Goal: Transaction & Acquisition: Obtain resource

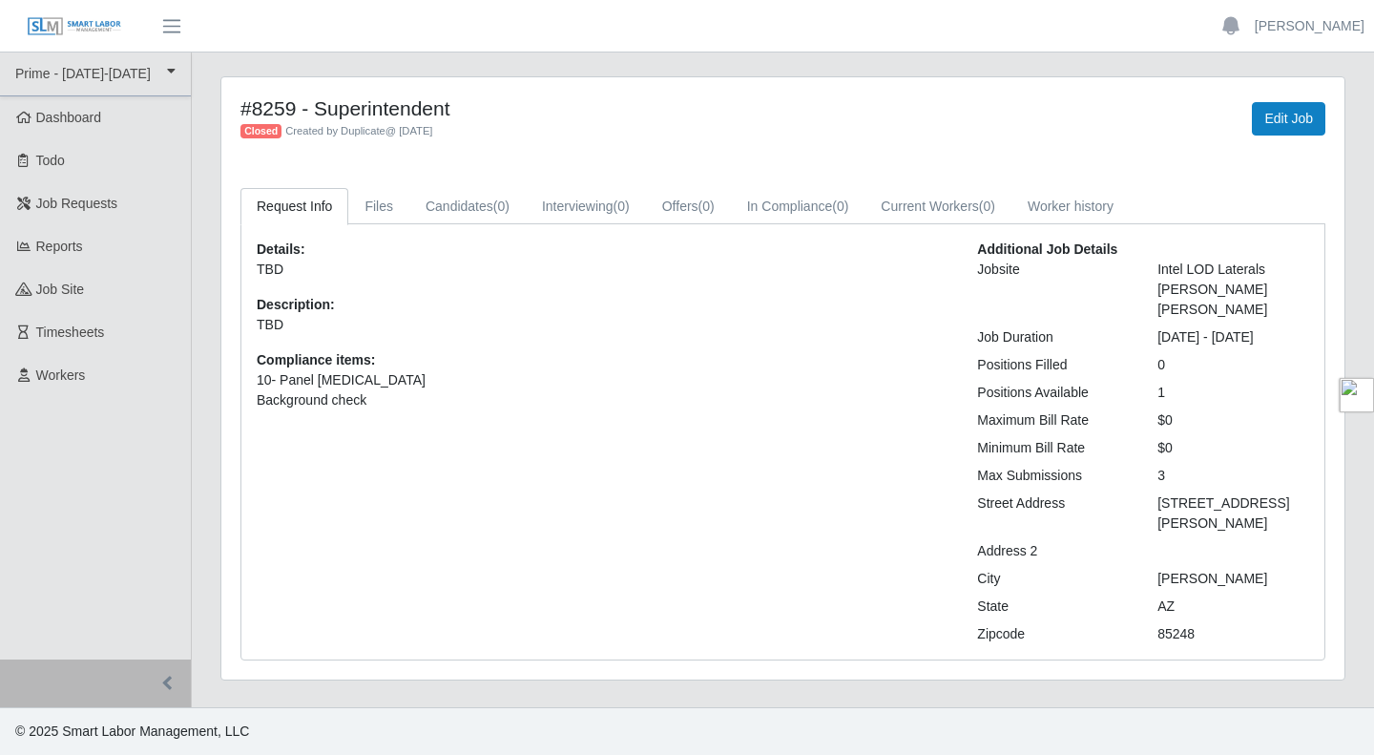
click at [126, 151] on link "Todo" at bounding box center [95, 160] width 191 height 43
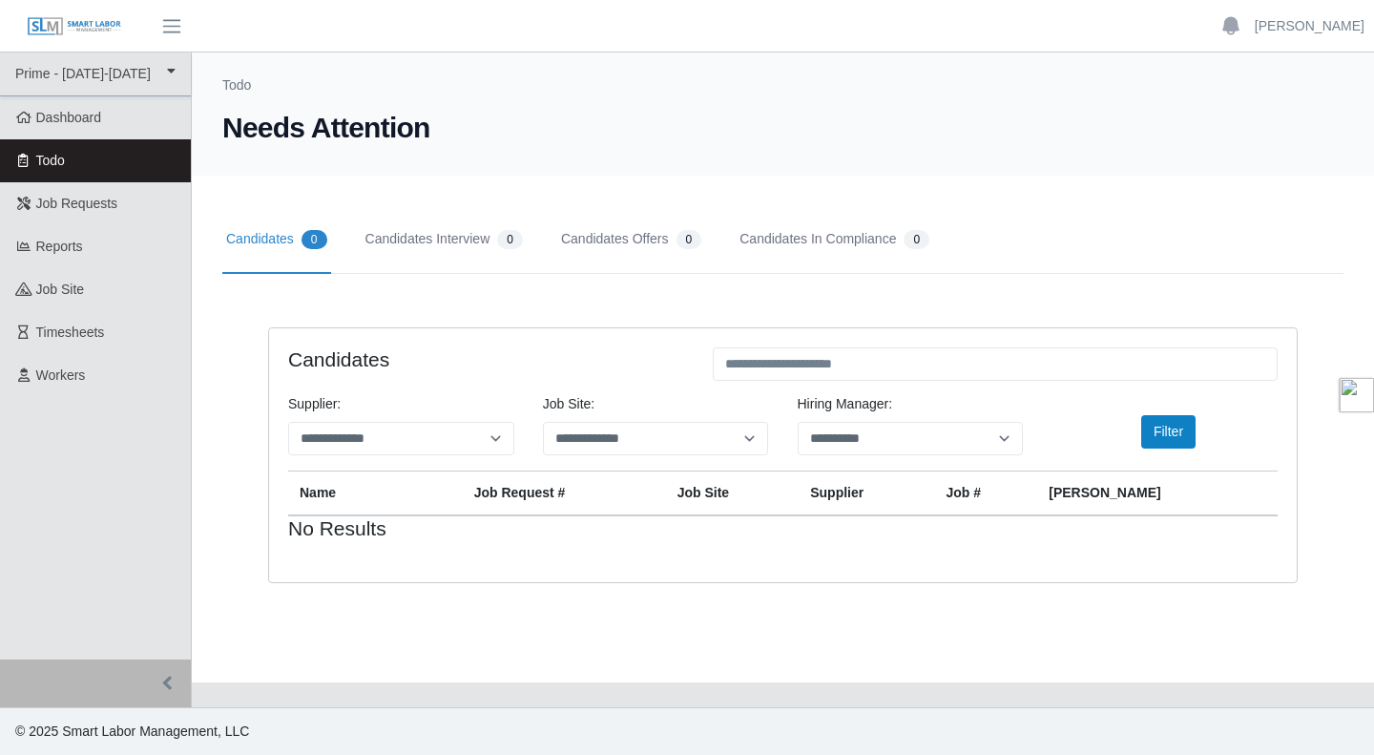
click at [87, 214] on link "Job Requests" at bounding box center [95, 203] width 191 height 43
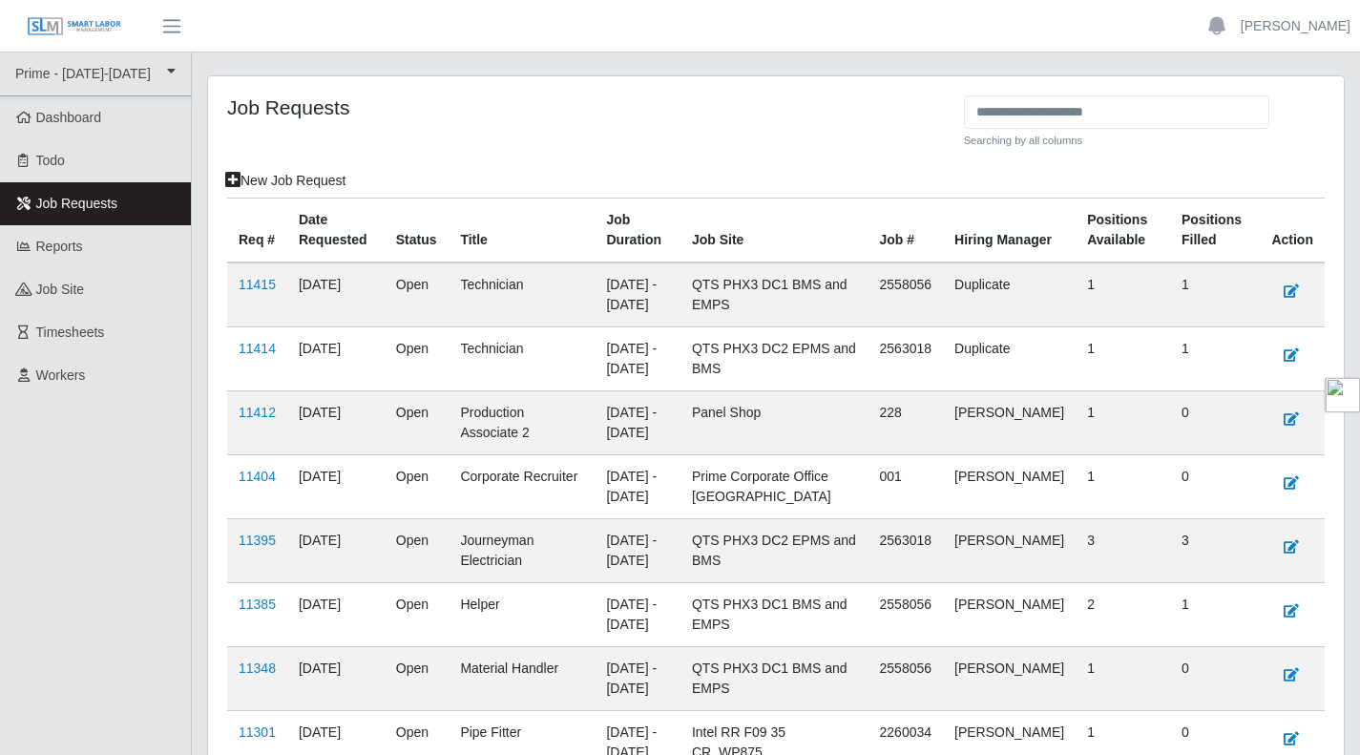
click at [246, 478] on link "11404" at bounding box center [257, 476] width 37 height 15
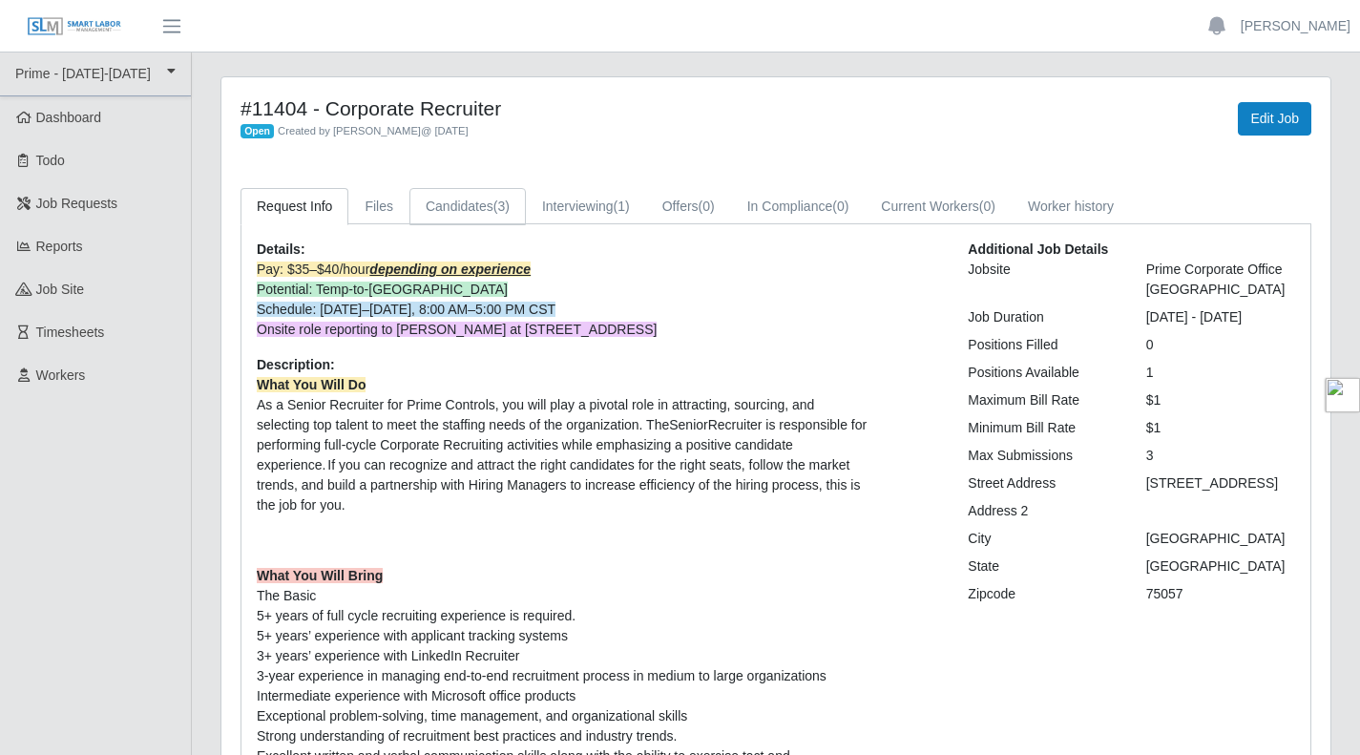
click at [456, 209] on link "Candidates (3)" at bounding box center [467, 206] width 116 height 37
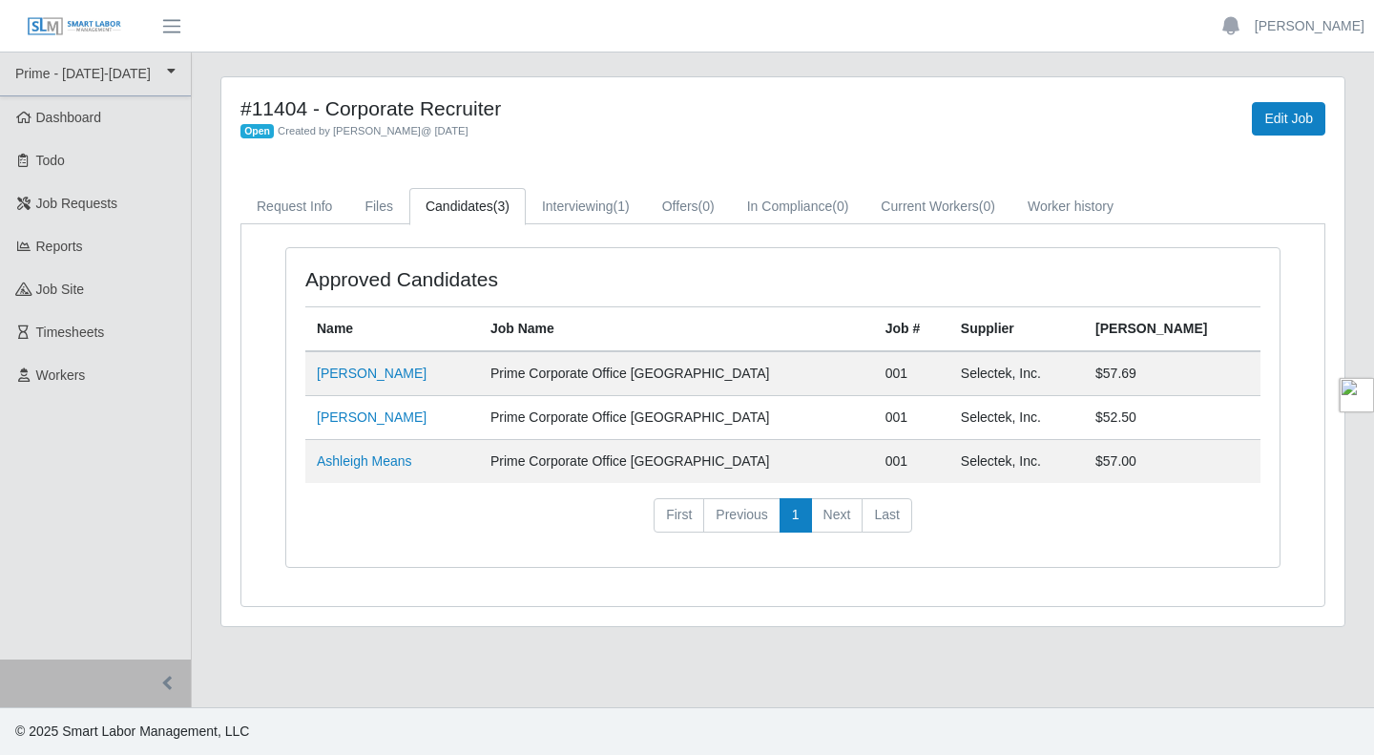
click at [386, 364] on td "Henry Anderson" at bounding box center [392, 373] width 174 height 45
click at [379, 368] on link "Henry Anderson" at bounding box center [372, 372] width 110 height 15
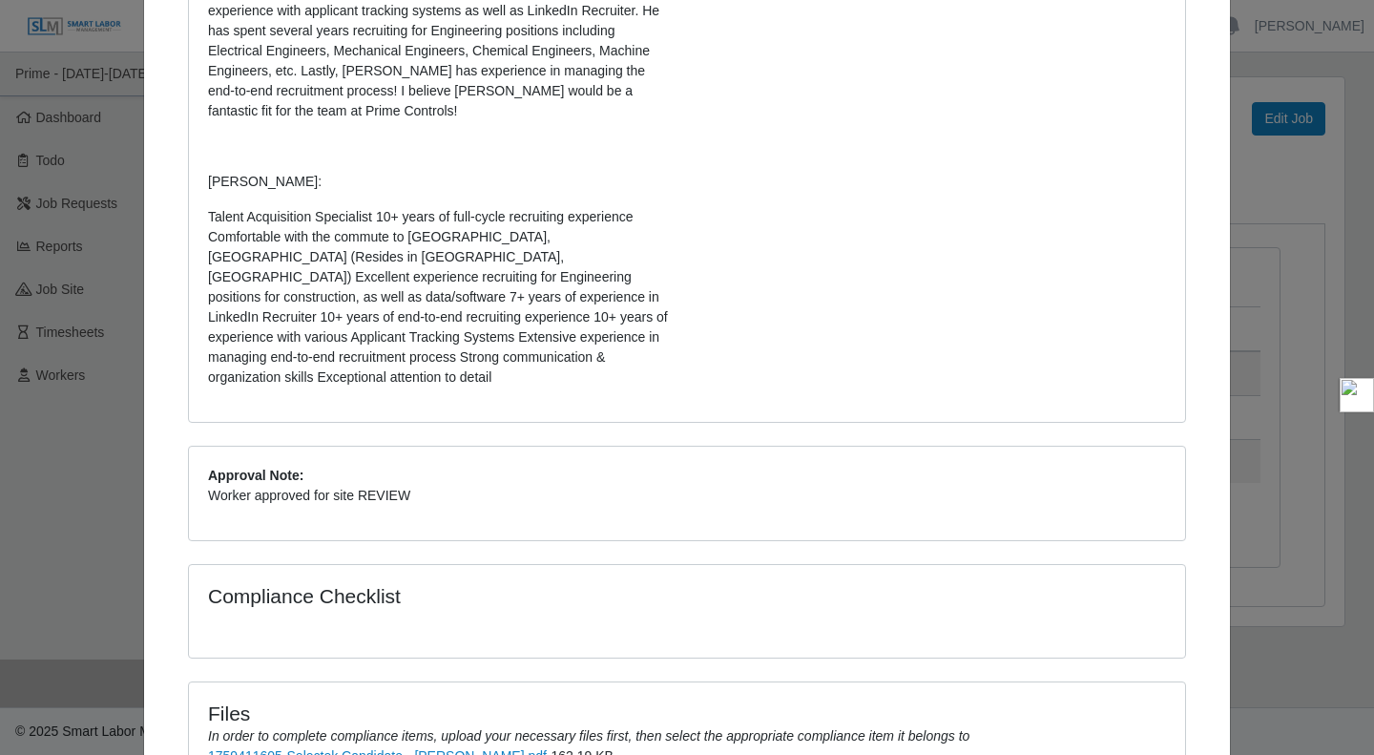
scroll to position [651, 0]
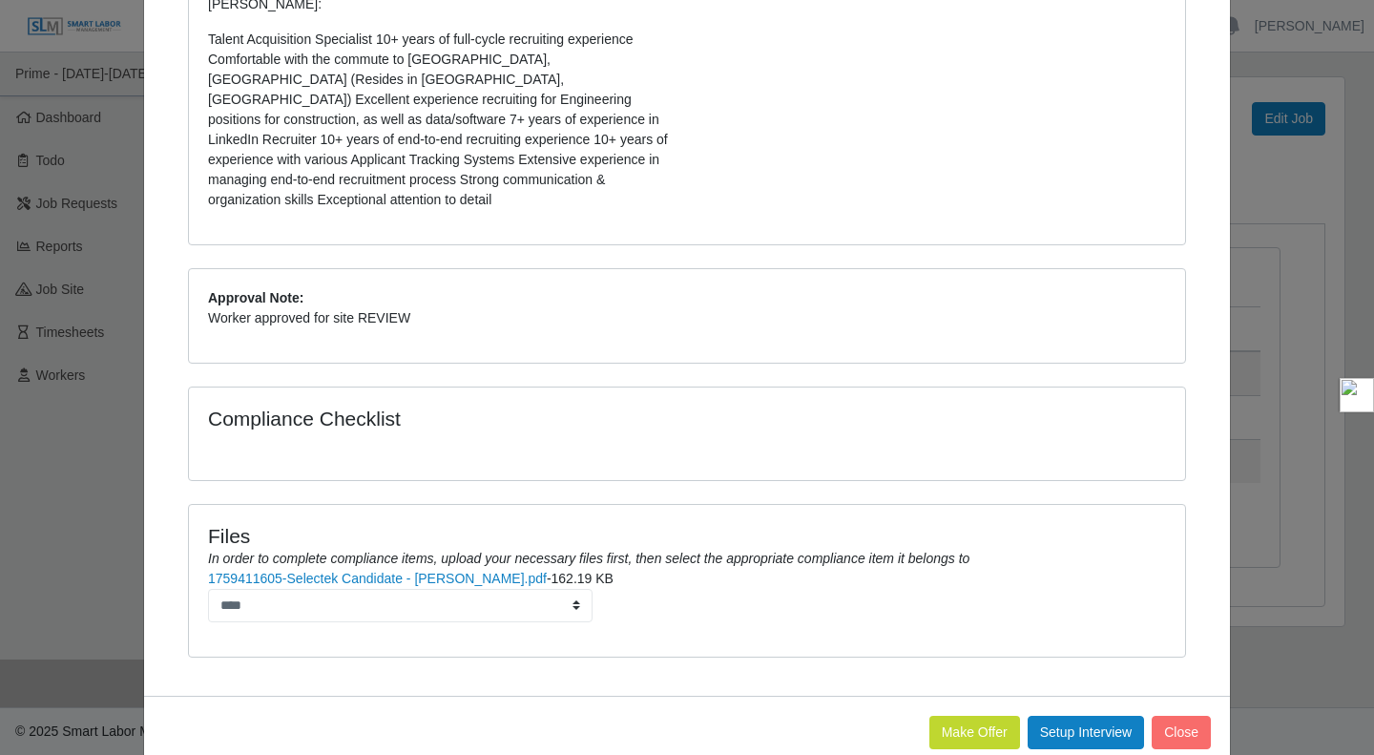
click at [343, 571] on link "1759411605-Selectek Candidate - Henry Anderson.pdf" at bounding box center [377, 578] width 339 height 15
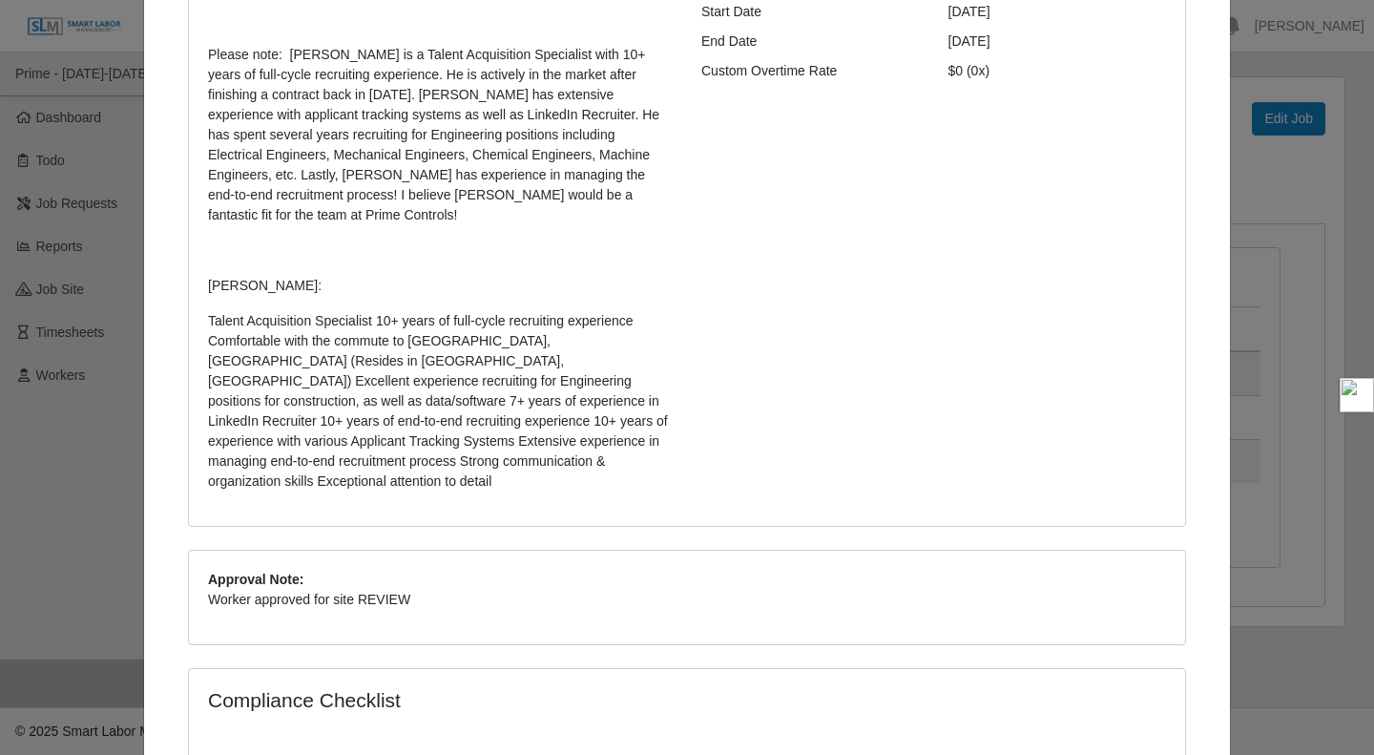
scroll to position [0, 0]
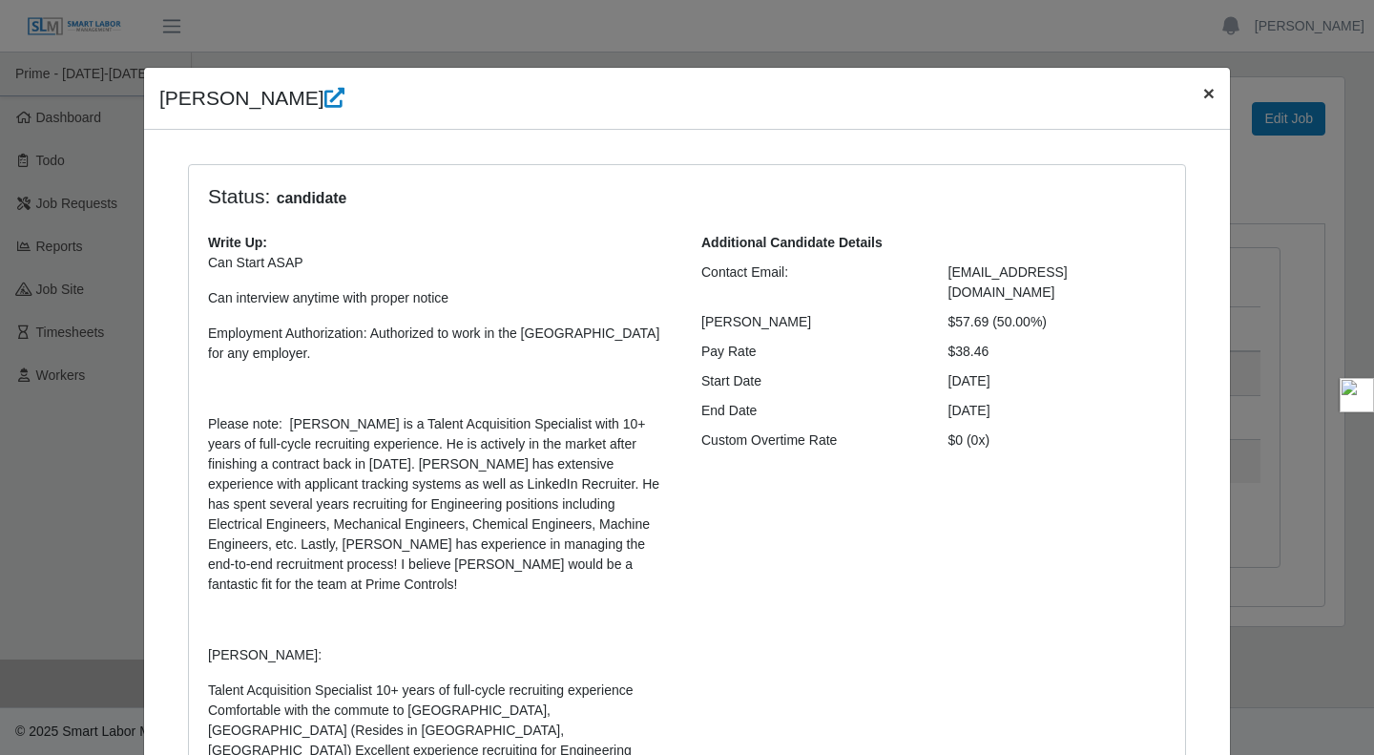
click at [1204, 90] on span "×" at bounding box center [1208, 93] width 11 height 22
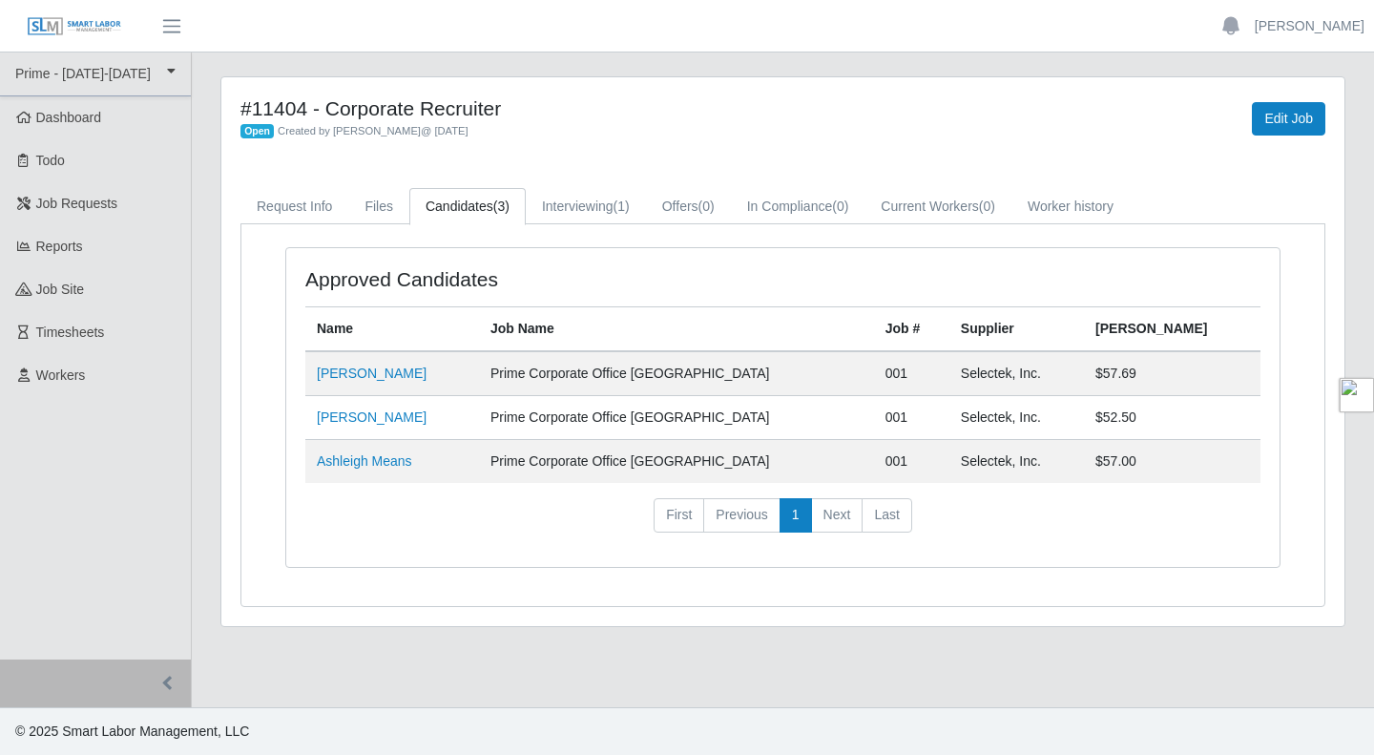
click at [394, 421] on link "Andrew Brasaemle" at bounding box center [372, 416] width 110 height 15
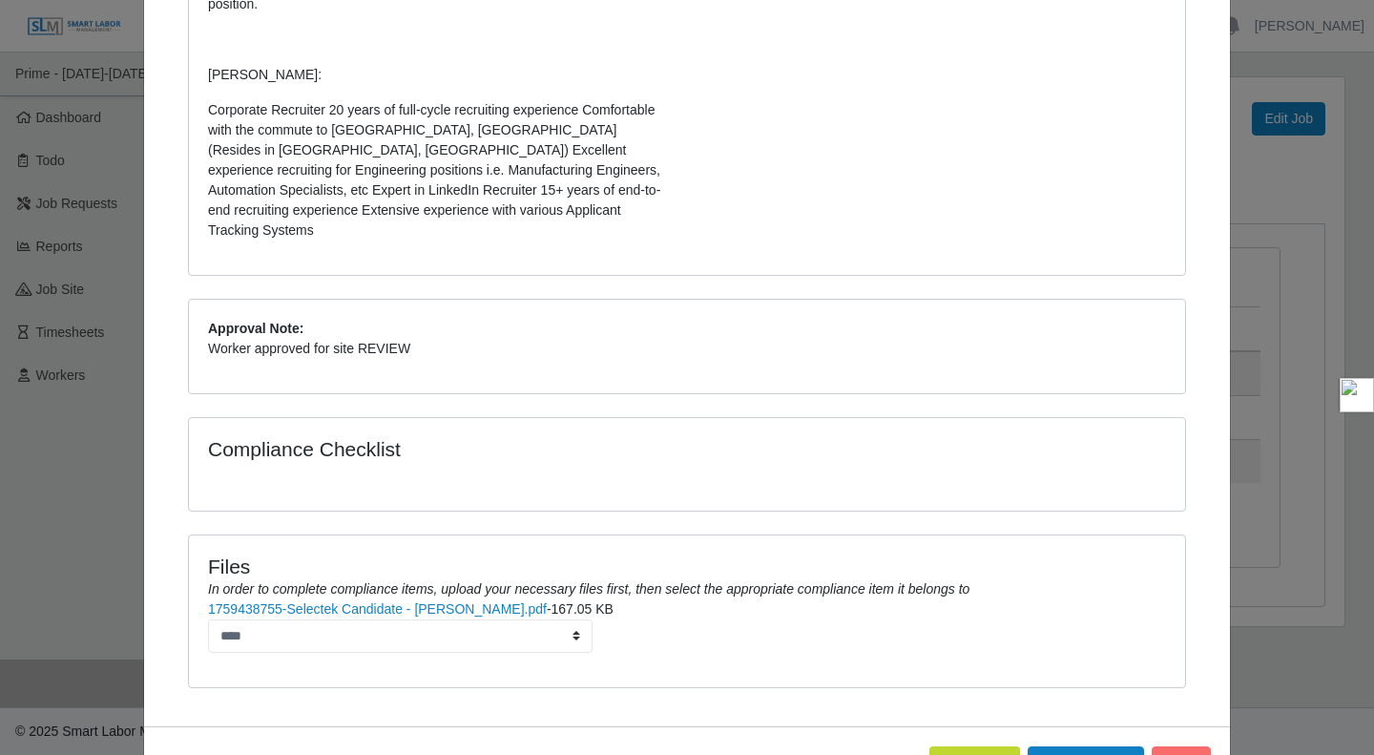
scroll to position [584, 0]
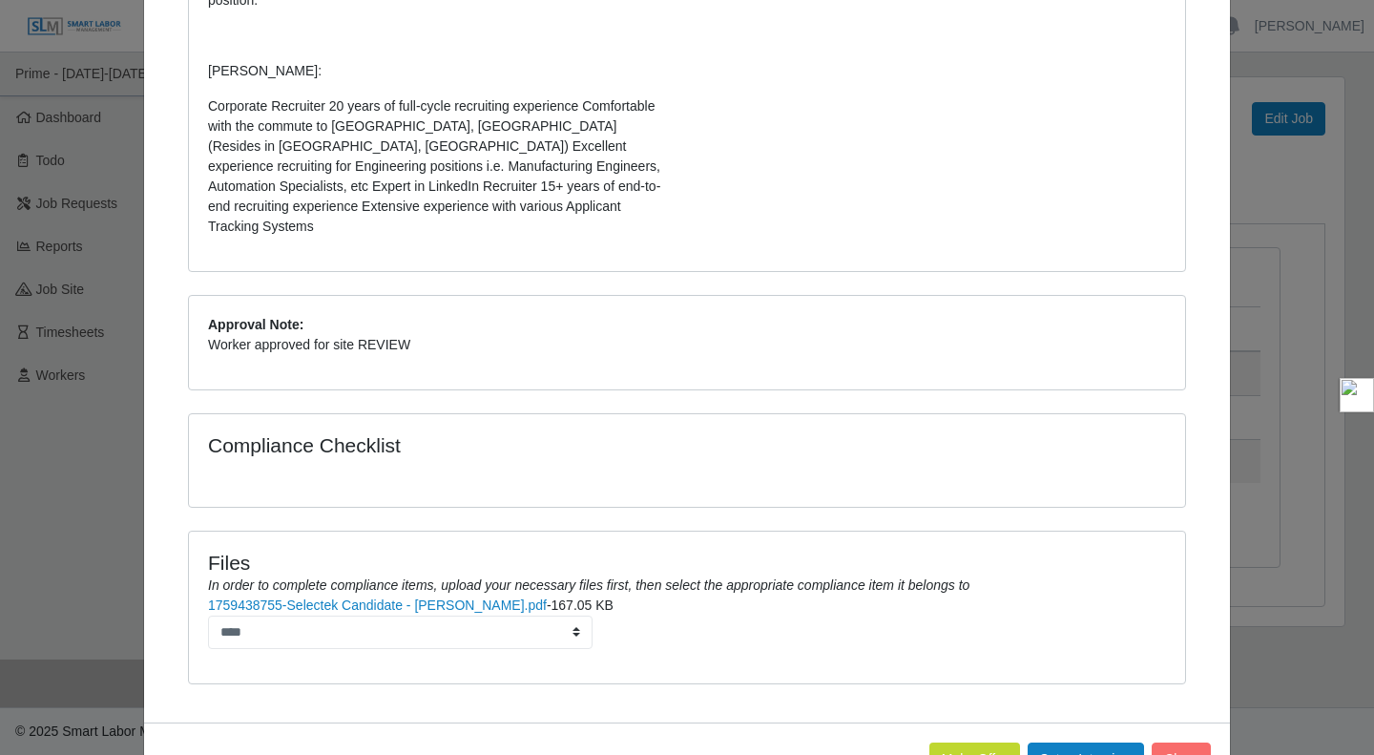
click at [474, 597] on link "1759438755-Selectek Candidate - Andrew Brasaemle.pdf" at bounding box center [377, 604] width 339 height 15
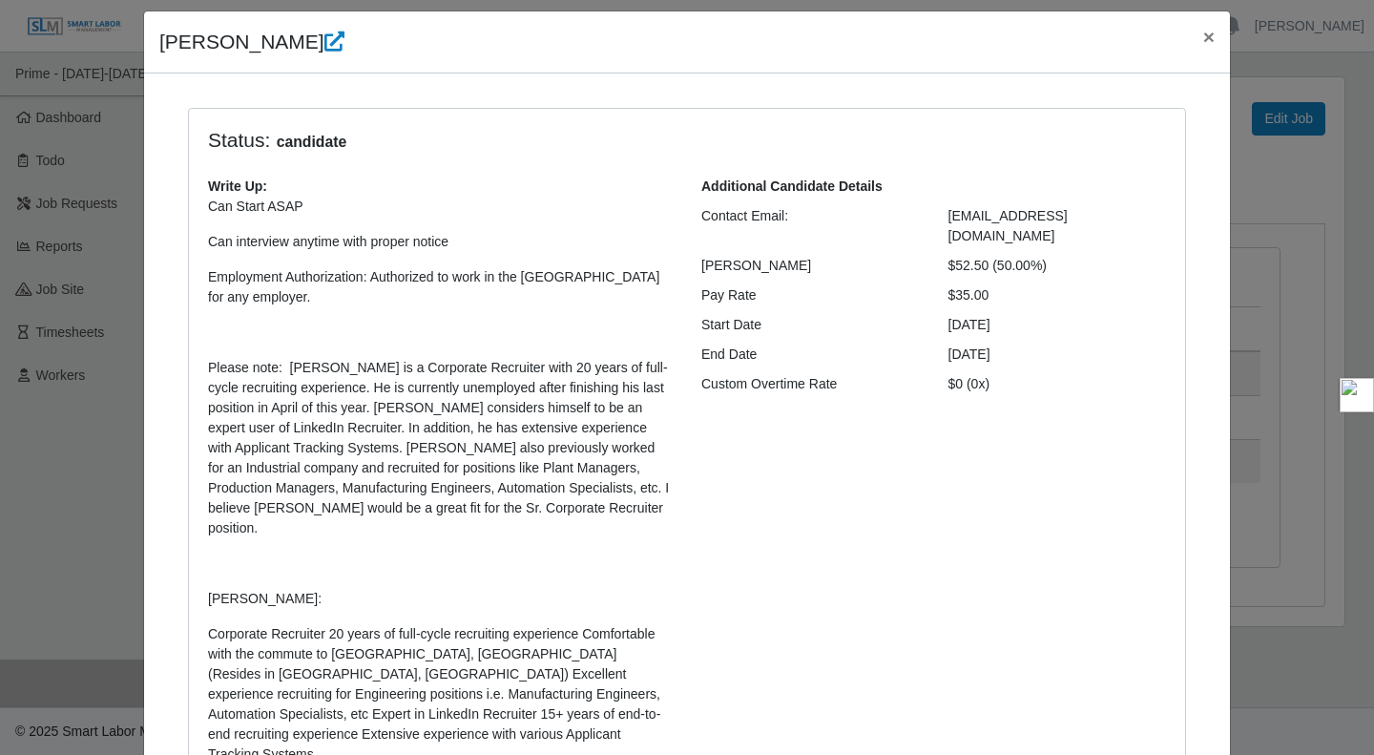
scroll to position [0, 0]
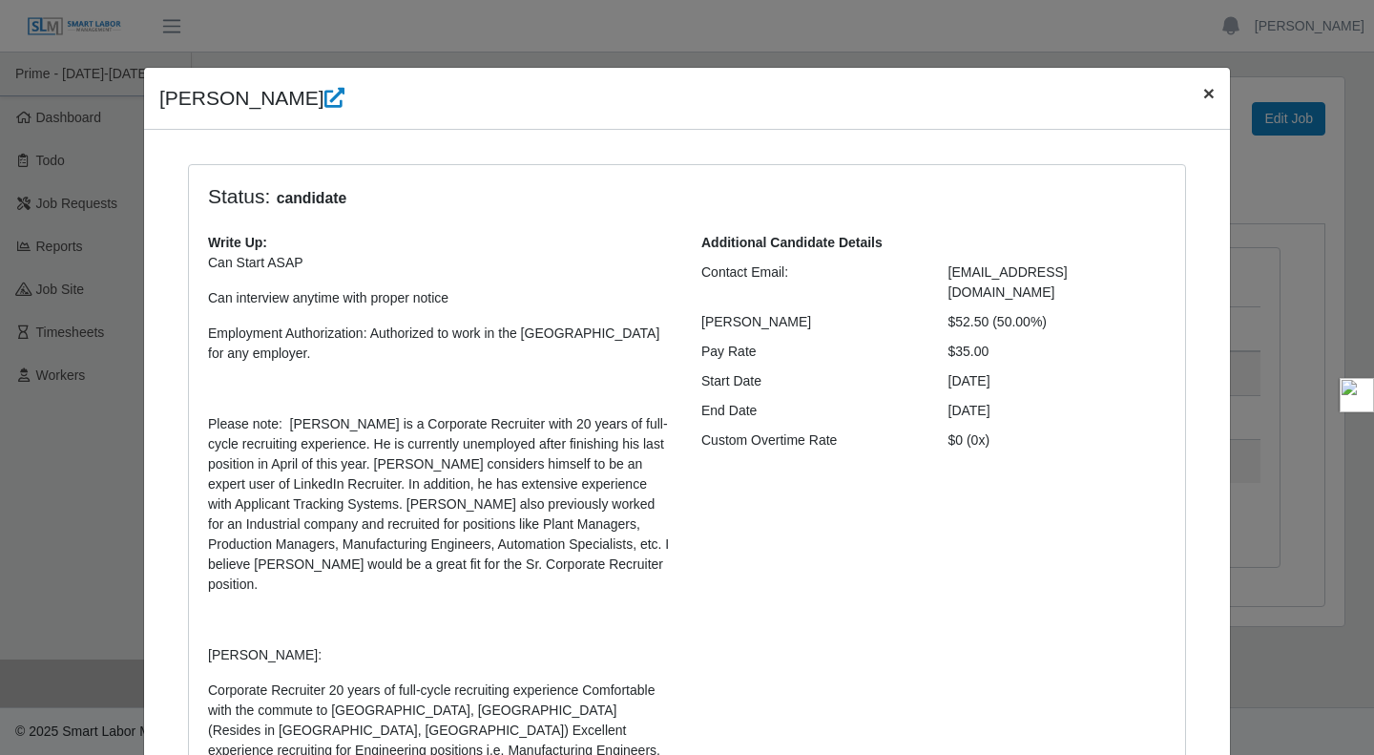
click at [1189, 112] on button "×" at bounding box center [1209, 93] width 42 height 51
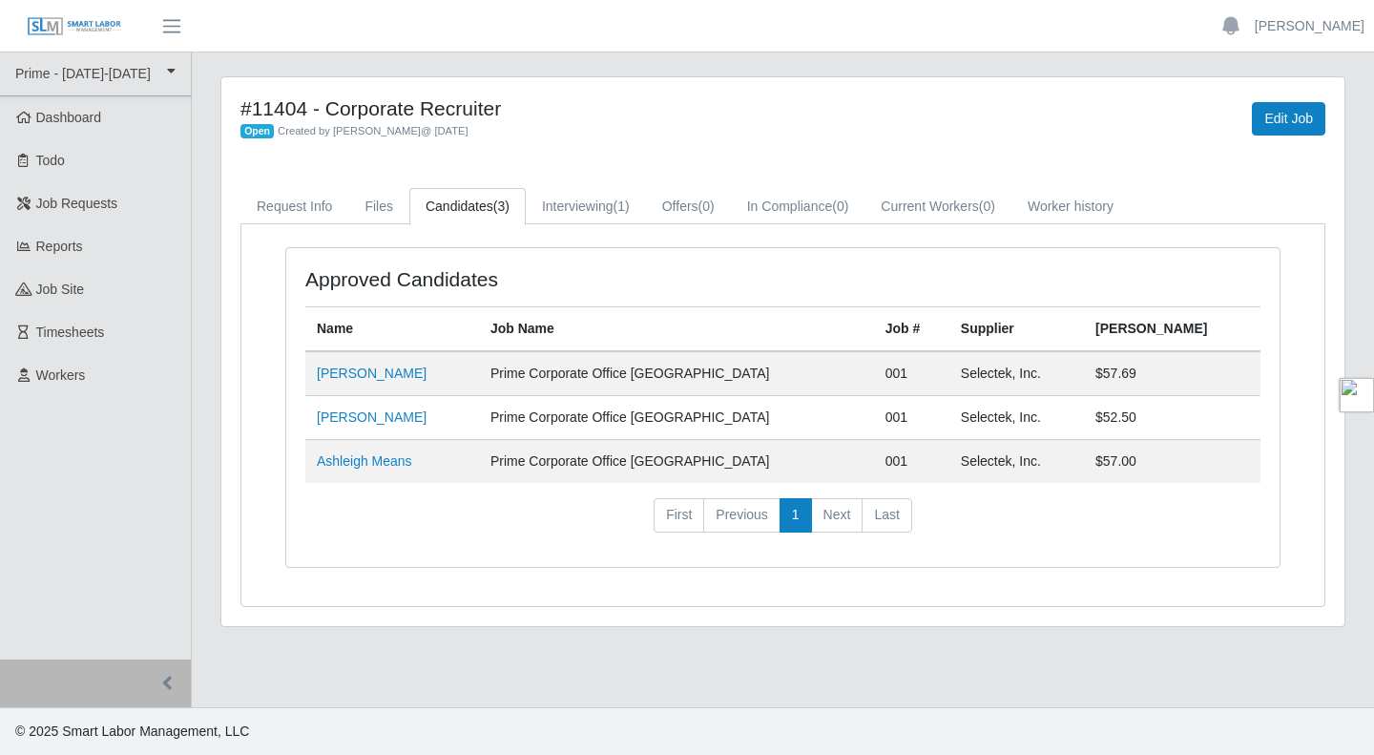
click at [310, 481] on td "Ashleigh Means" at bounding box center [392, 462] width 174 height 44
click at [319, 478] on td "Ashleigh Means" at bounding box center [392, 462] width 174 height 44
click at [352, 463] on link "Ashleigh Means" at bounding box center [364, 460] width 95 height 15
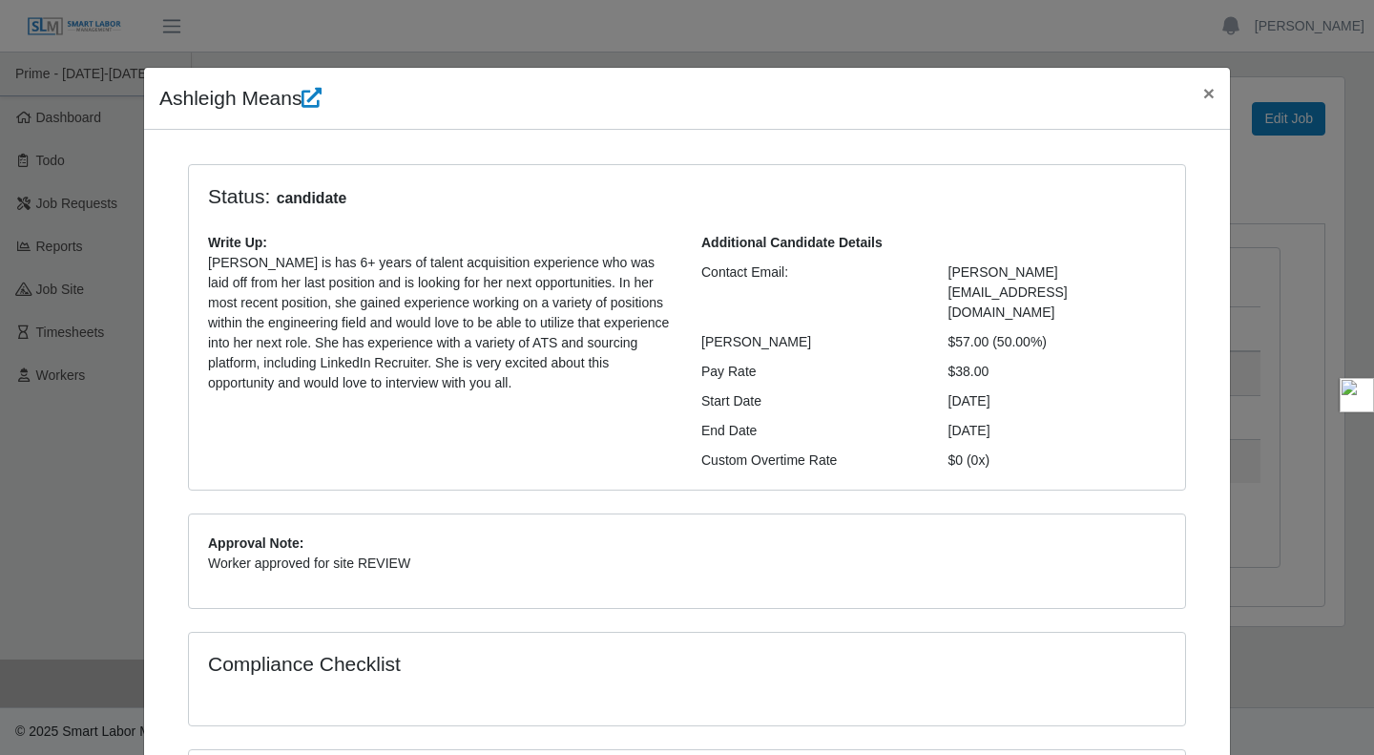
scroll to position [245, 0]
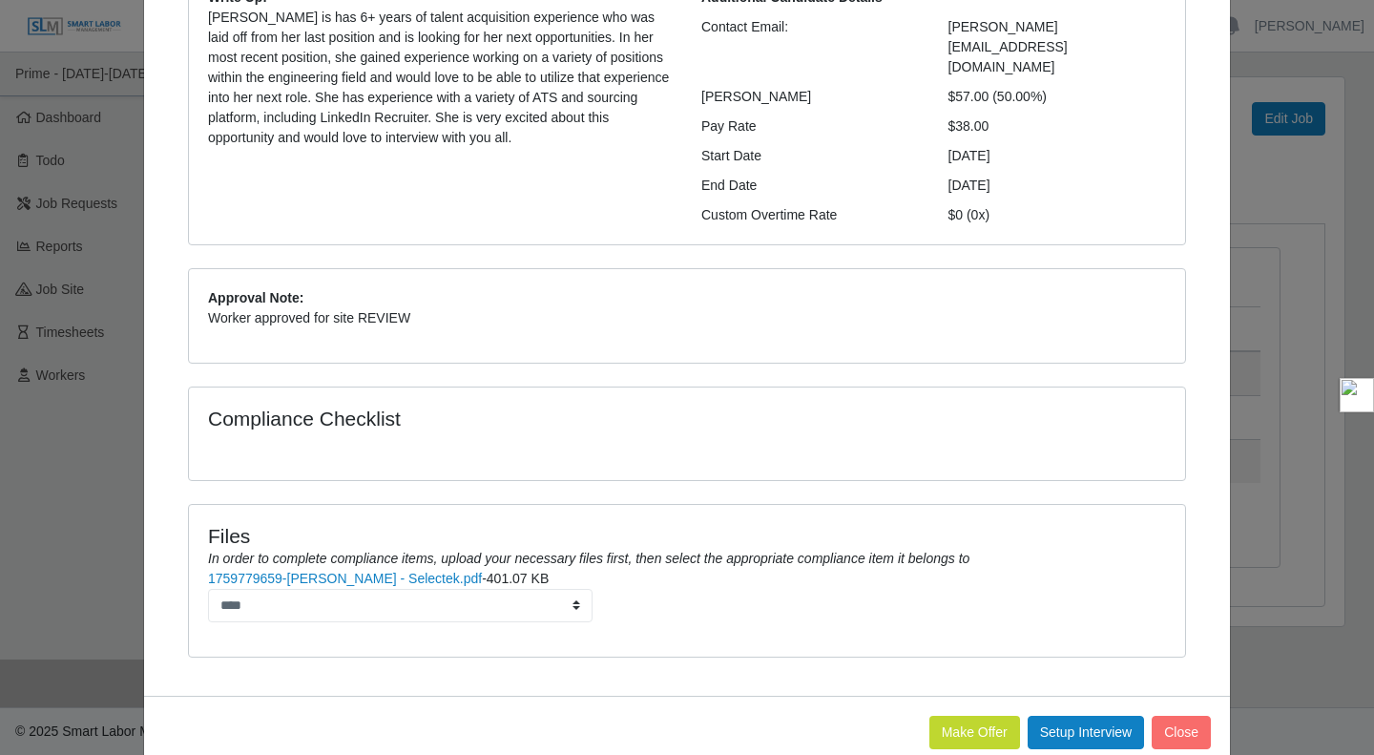
click at [314, 571] on link "1759779659-Ashleigh Means - Selectek.pdf" at bounding box center [345, 578] width 274 height 15
click at [1172, 716] on button "Close" at bounding box center [1181, 732] width 59 height 33
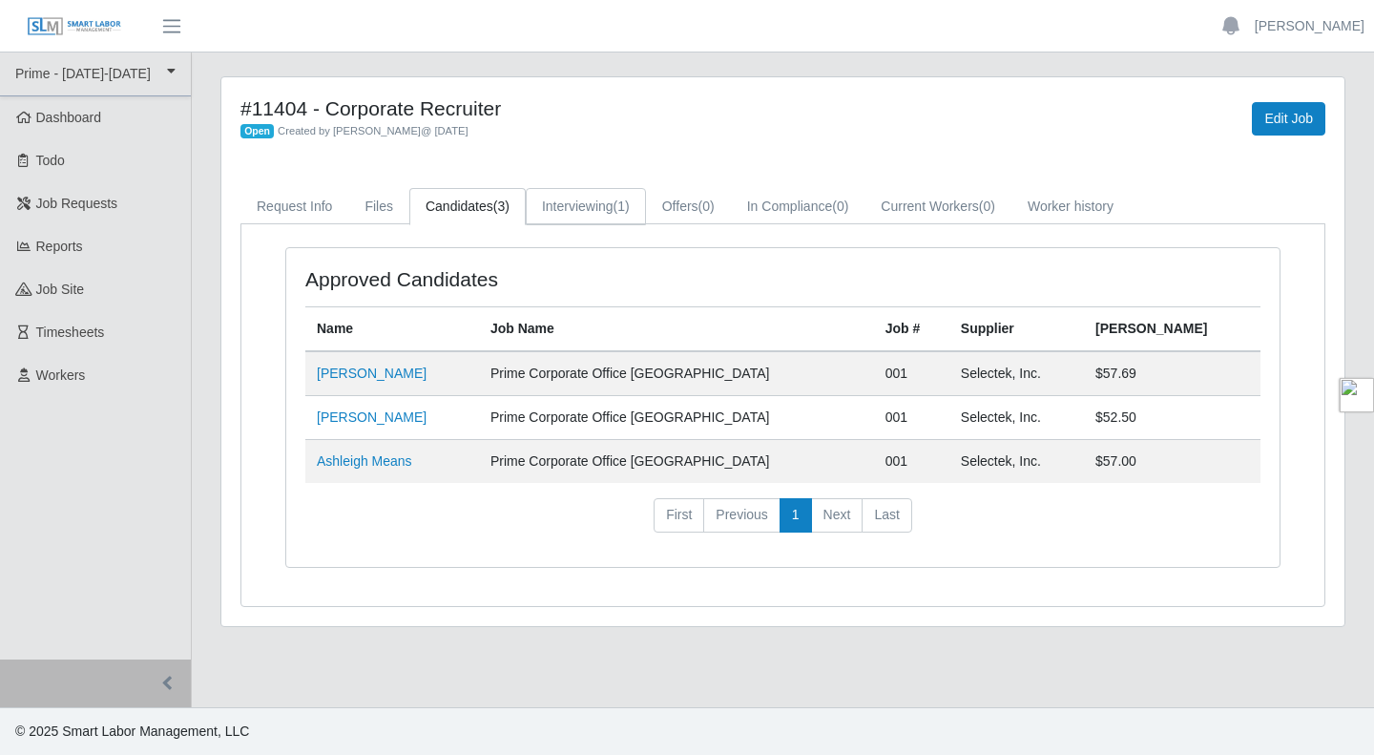
click at [586, 212] on link "Interviewing (1)" at bounding box center [586, 206] width 120 height 37
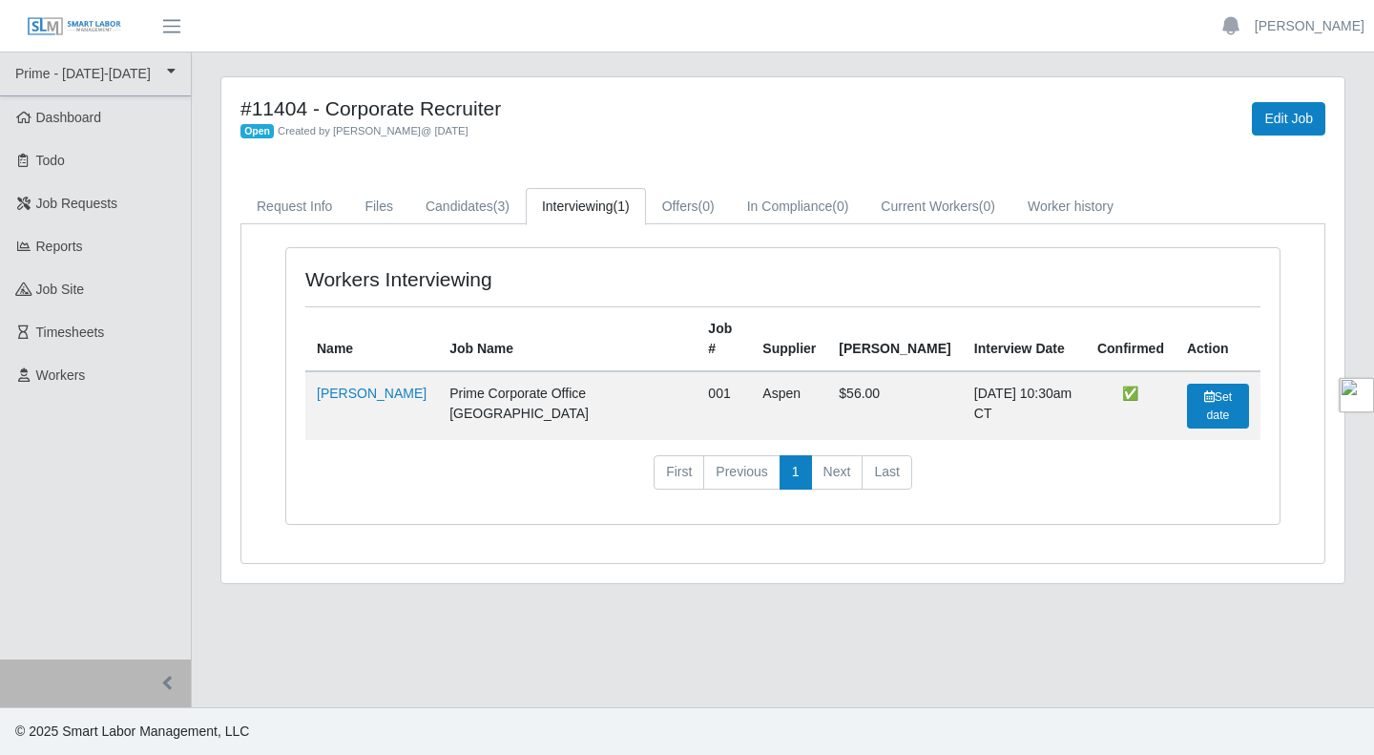
click at [337, 386] on link "Jacob Lira" at bounding box center [372, 393] width 110 height 15
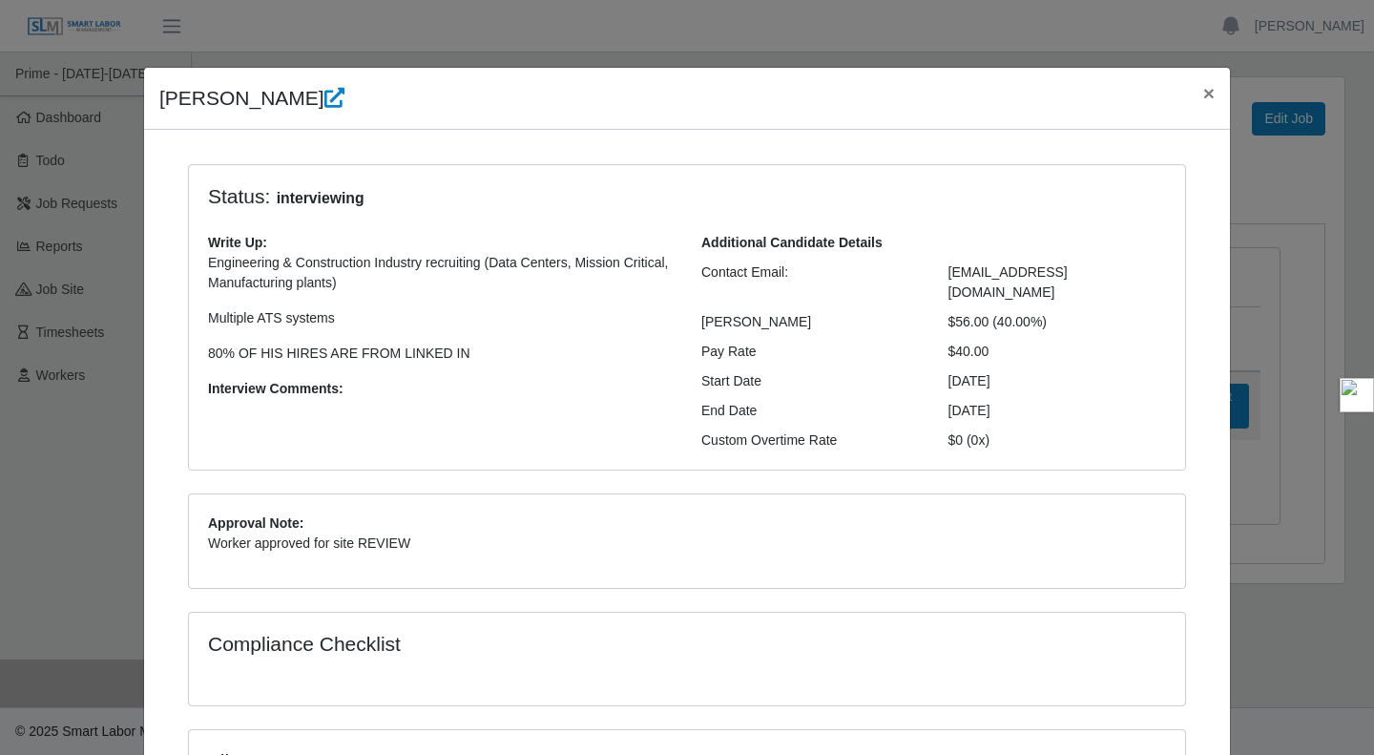
scroll to position [245, 0]
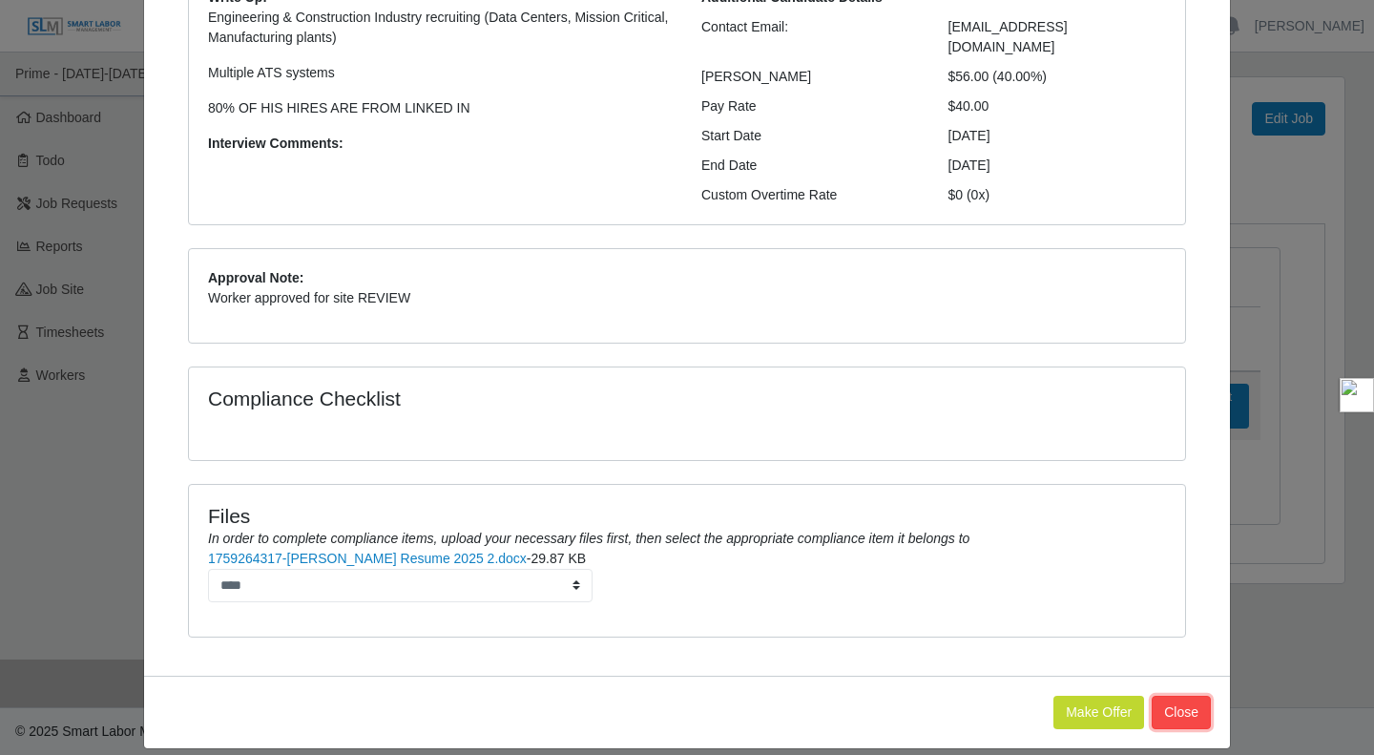
click at [1168, 696] on button "Close" at bounding box center [1181, 712] width 59 height 33
